Goal: Check status: Check status

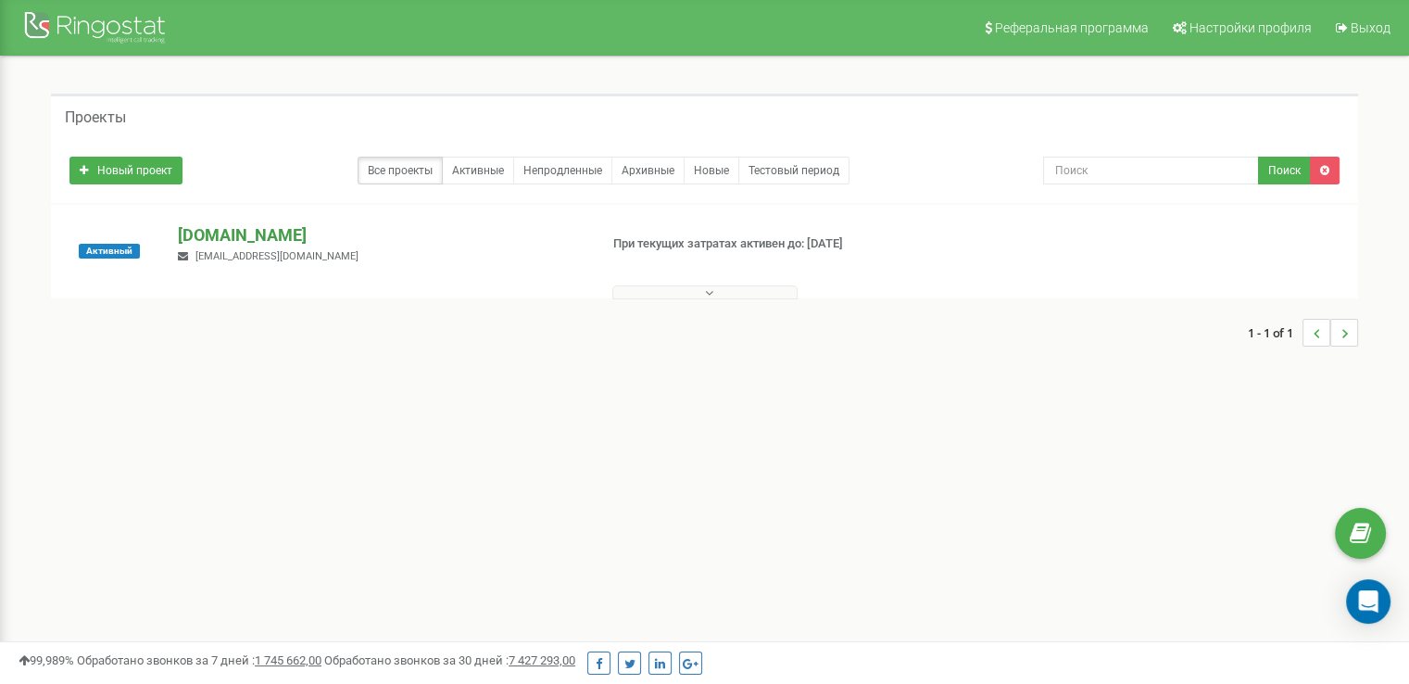
drag, startPoint x: 0, startPoint y: 0, endPoint x: 282, endPoint y: 242, distance: 371.2
click at [282, 242] on p "[DOMAIN_NAME]" at bounding box center [380, 235] width 405 height 24
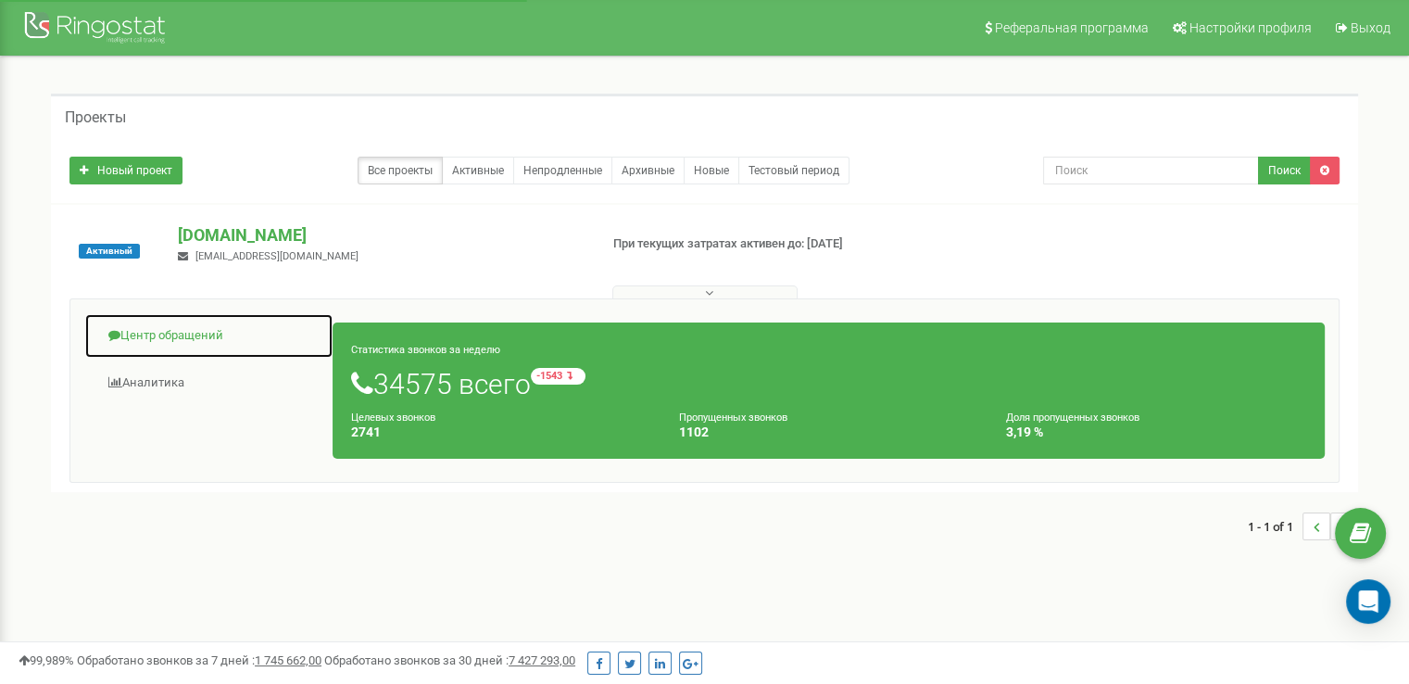
drag, startPoint x: 185, startPoint y: 345, endPoint x: 219, endPoint y: 345, distance: 33.3
click at [185, 345] on link "Центр обращений" at bounding box center [208, 335] width 249 height 45
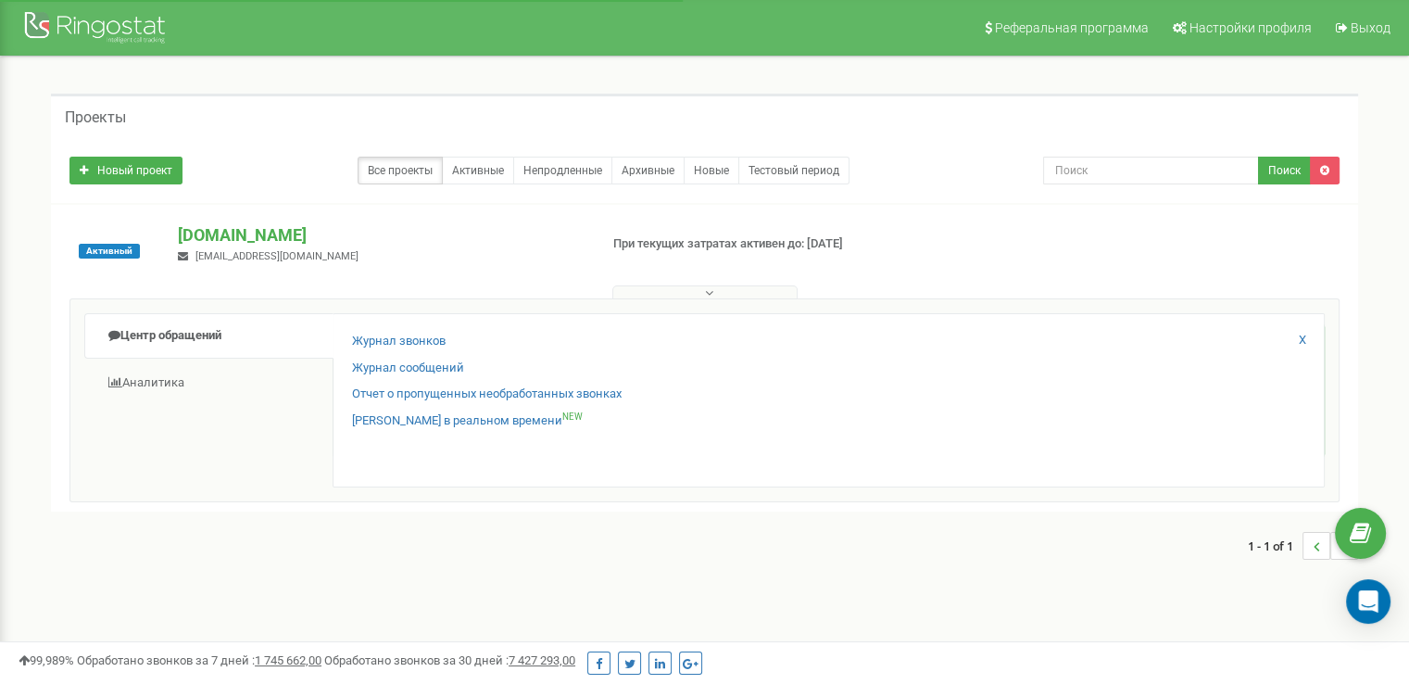
click at [341, 344] on div "Журнал звонков Журнал сообщений Отчет о пропущенных необработанных звонках Звон…" at bounding box center [829, 400] width 992 height 174
click at [358, 344] on link "Журнал звонков" at bounding box center [399, 342] width 94 height 18
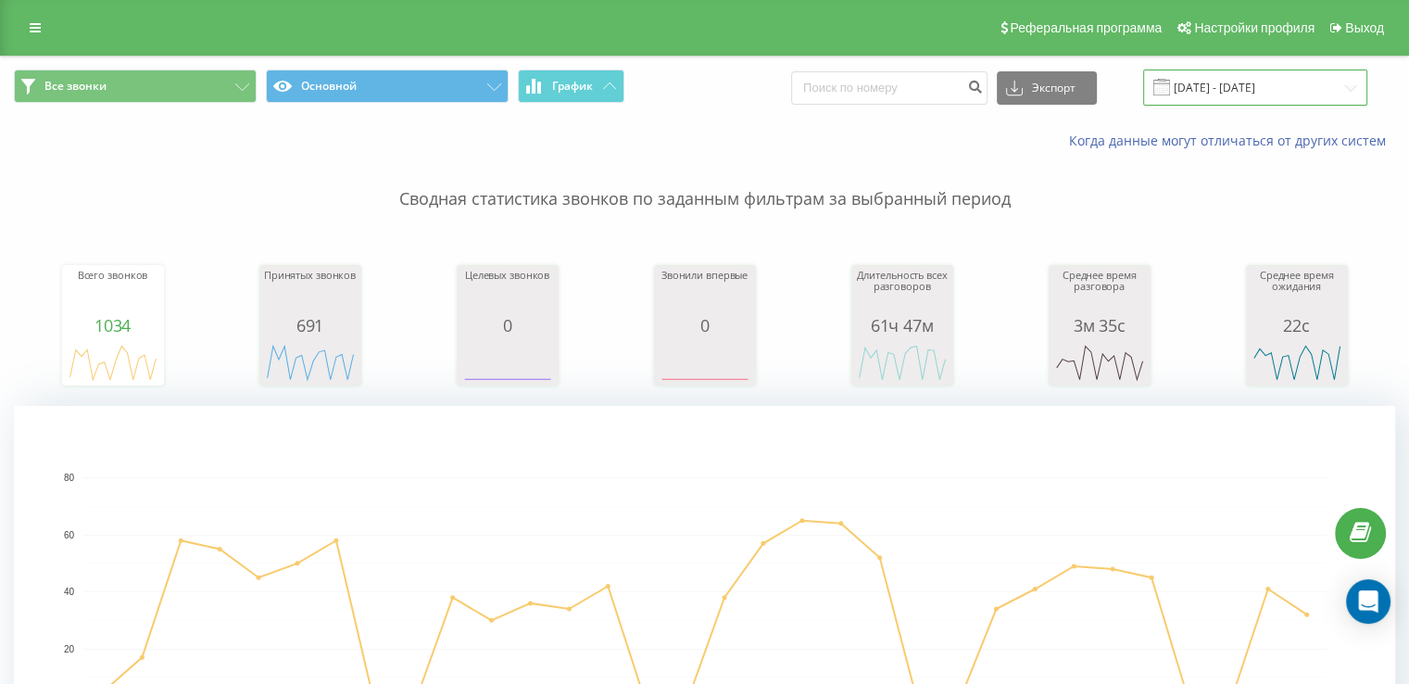
click at [1324, 94] on input "[DATE] - [DATE]" at bounding box center [1255, 87] width 224 height 36
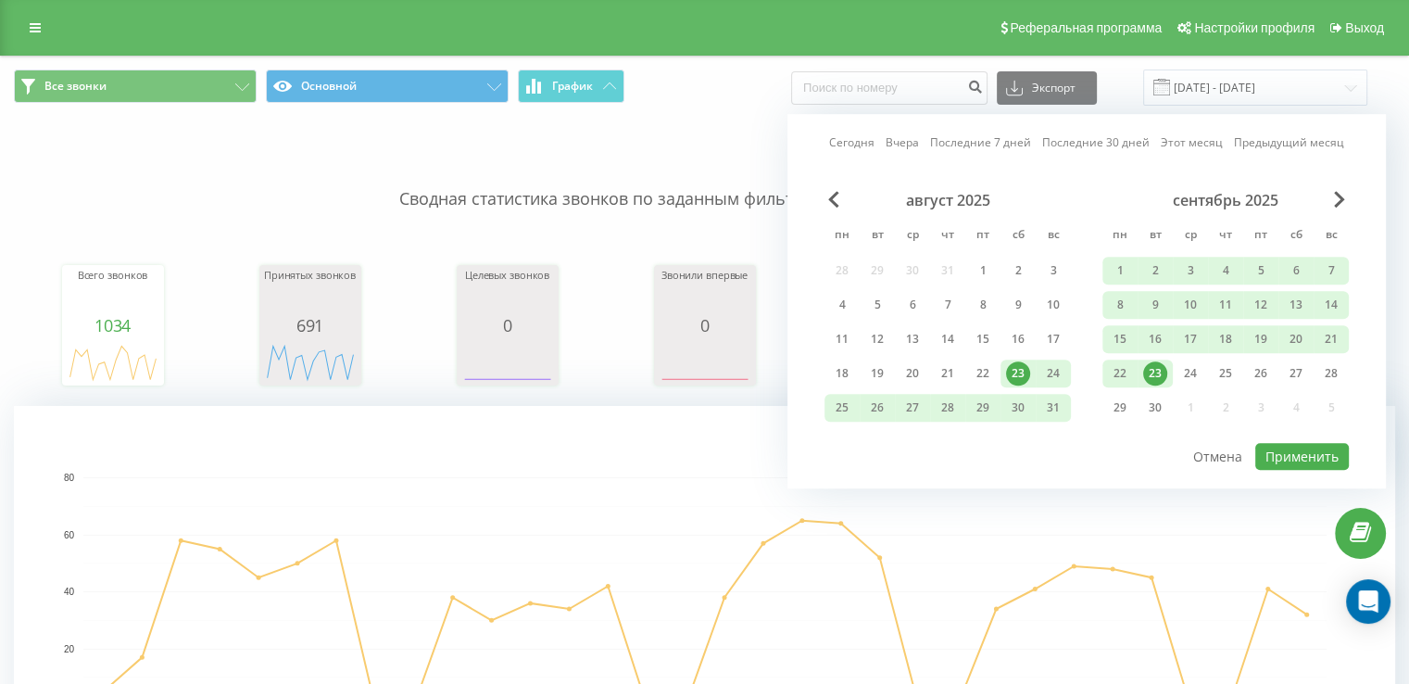
click at [1155, 389] on div "сентябрь 2025 пн вт ср чт пт сб вс 1 2 3 4 5 6 7 8 9 10 11 12 13 14 15 16 17 18…" at bounding box center [1225, 309] width 246 height 237
click at [1156, 378] on div "23" at bounding box center [1155, 373] width 24 height 24
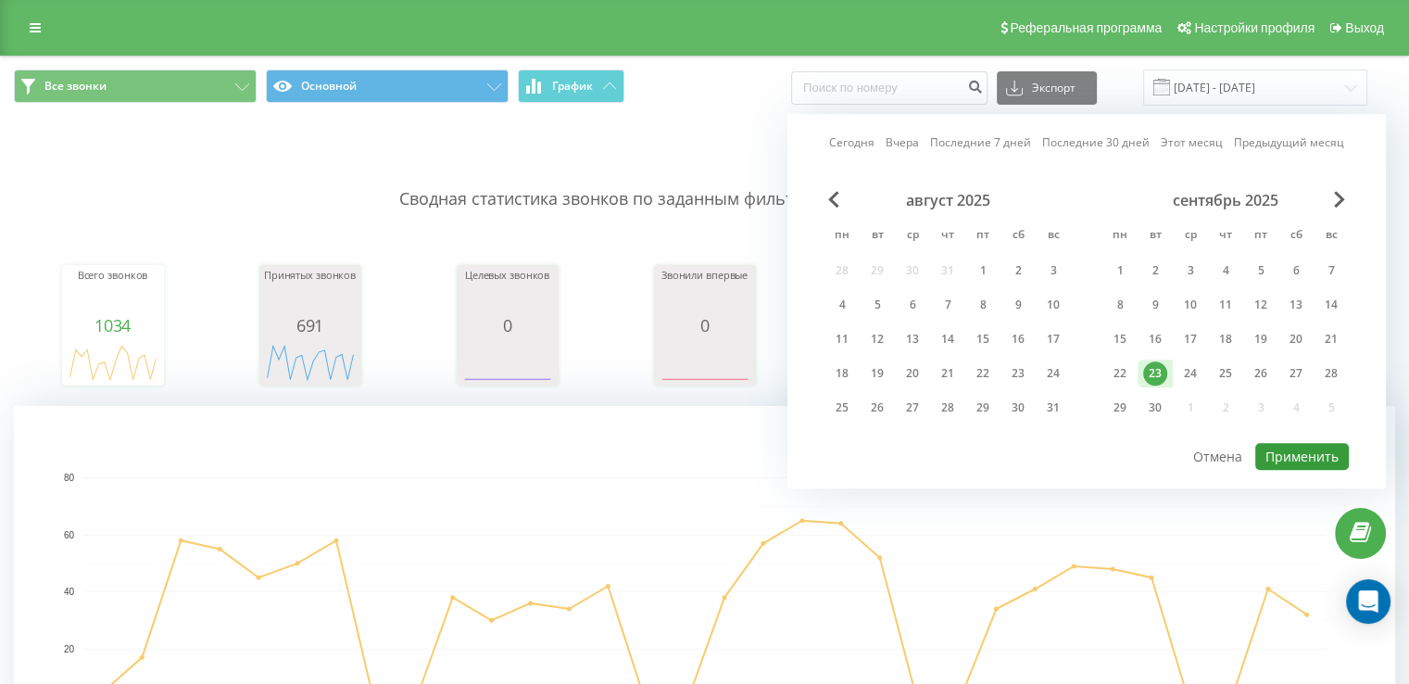
click at [1271, 443] on button "Применить" at bounding box center [1302, 456] width 94 height 27
type input "[DATE] - [DATE]"
